Goal: Obtain resource: Download file/media

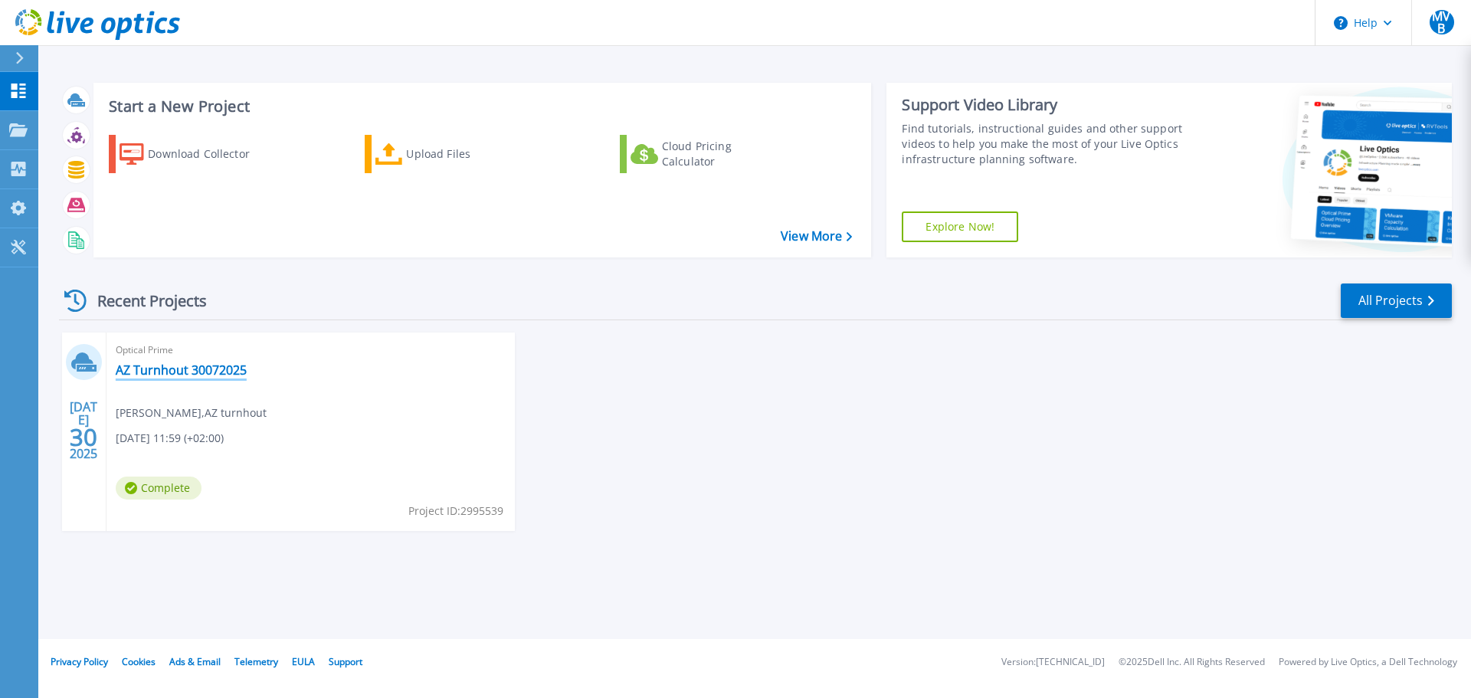
click at [215, 367] on link "AZ Turnhout 30072025" at bounding box center [181, 369] width 131 height 15
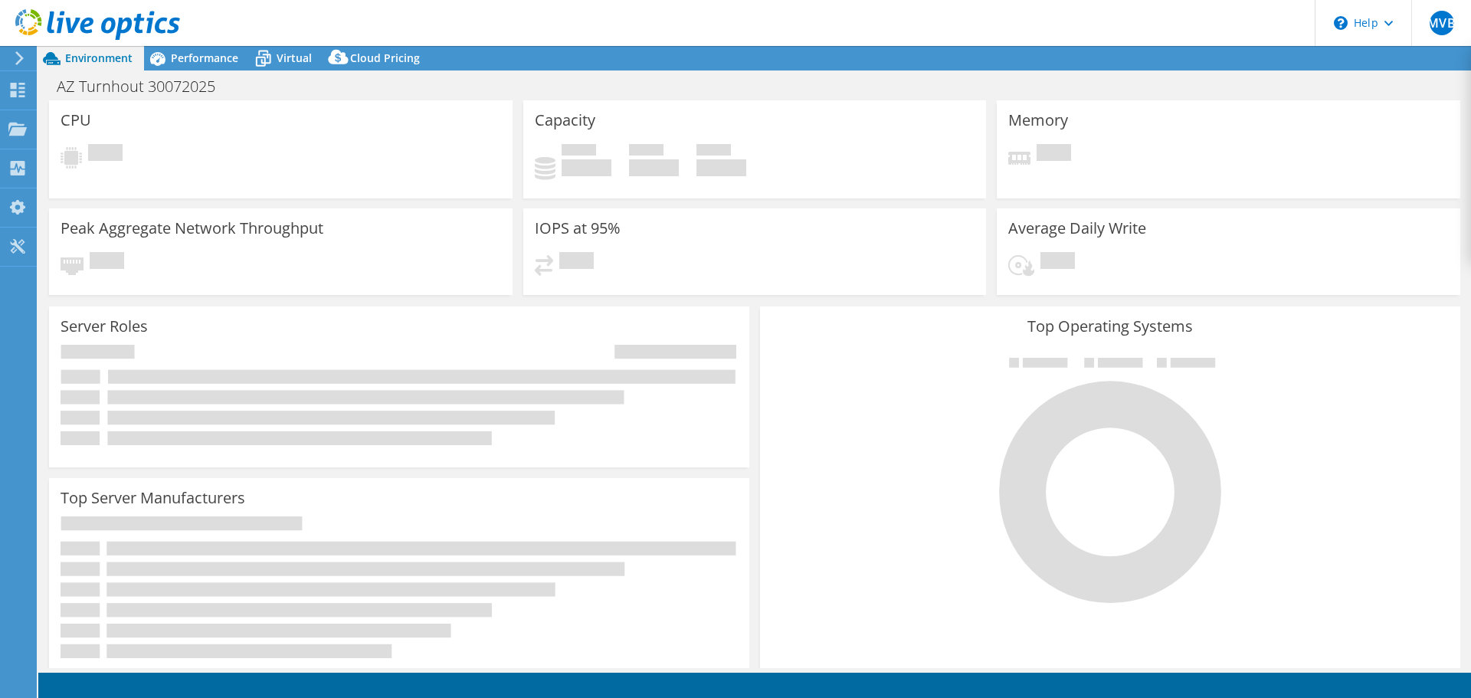
select select "USD"
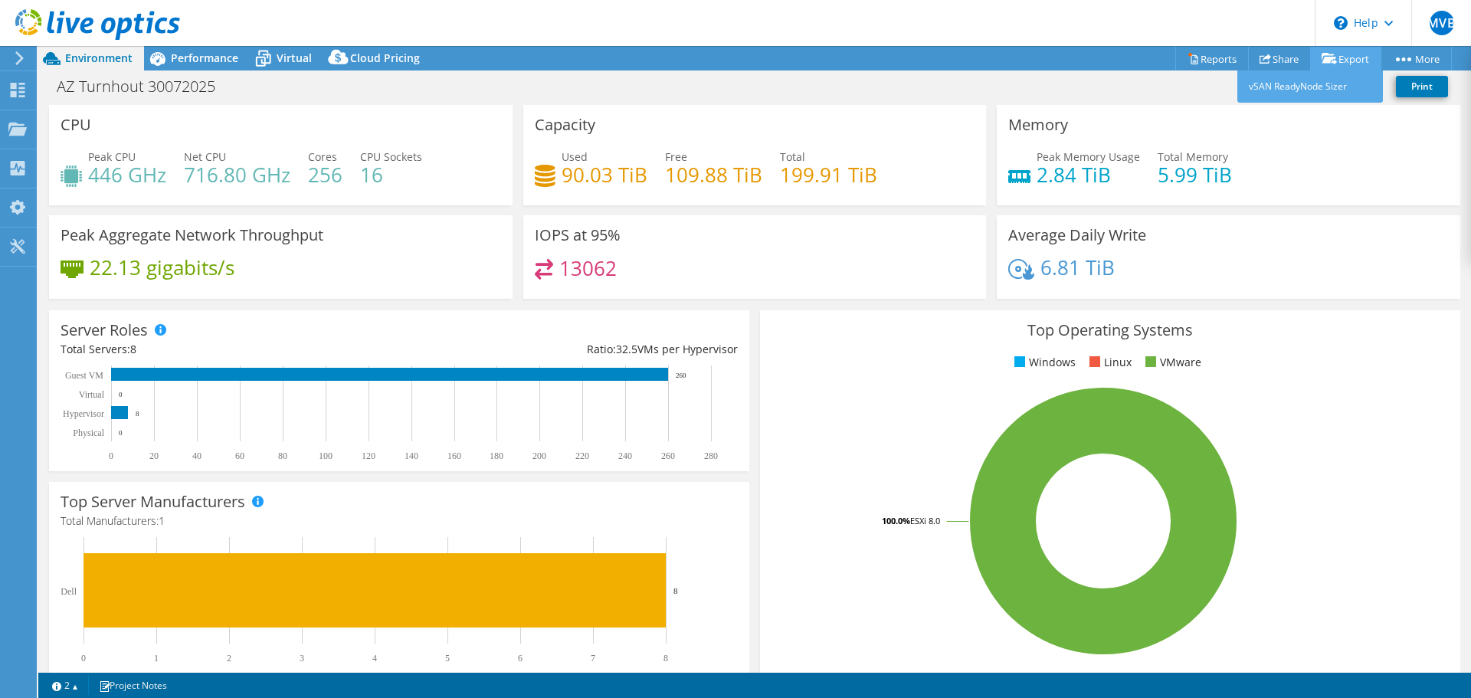
click at [1345, 51] on link "Export" at bounding box center [1345, 59] width 71 height 24
click at [1347, 60] on link "Export" at bounding box center [1345, 59] width 71 height 24
click at [1267, 58] on link "Share" at bounding box center [1279, 59] width 63 height 24
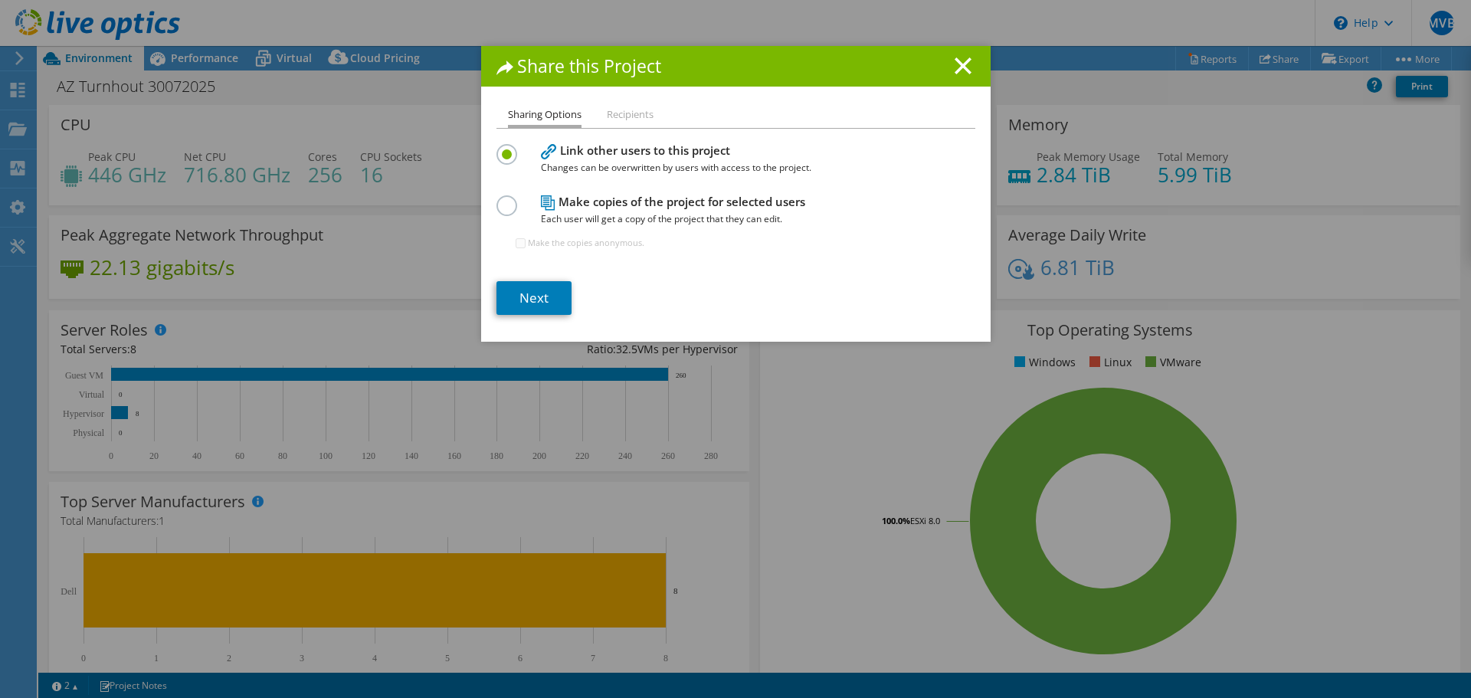
click at [588, 206] on h4 "Make copies of the project for selected users Each user will get a copy of the …" at bounding box center [732, 210] width 383 height 34
click at [503, 199] on label at bounding box center [509, 197] width 27 height 4
click at [0, 0] on input "radio" at bounding box center [0, 0] width 0 height 0
click at [539, 289] on link "Next" at bounding box center [533, 298] width 75 height 34
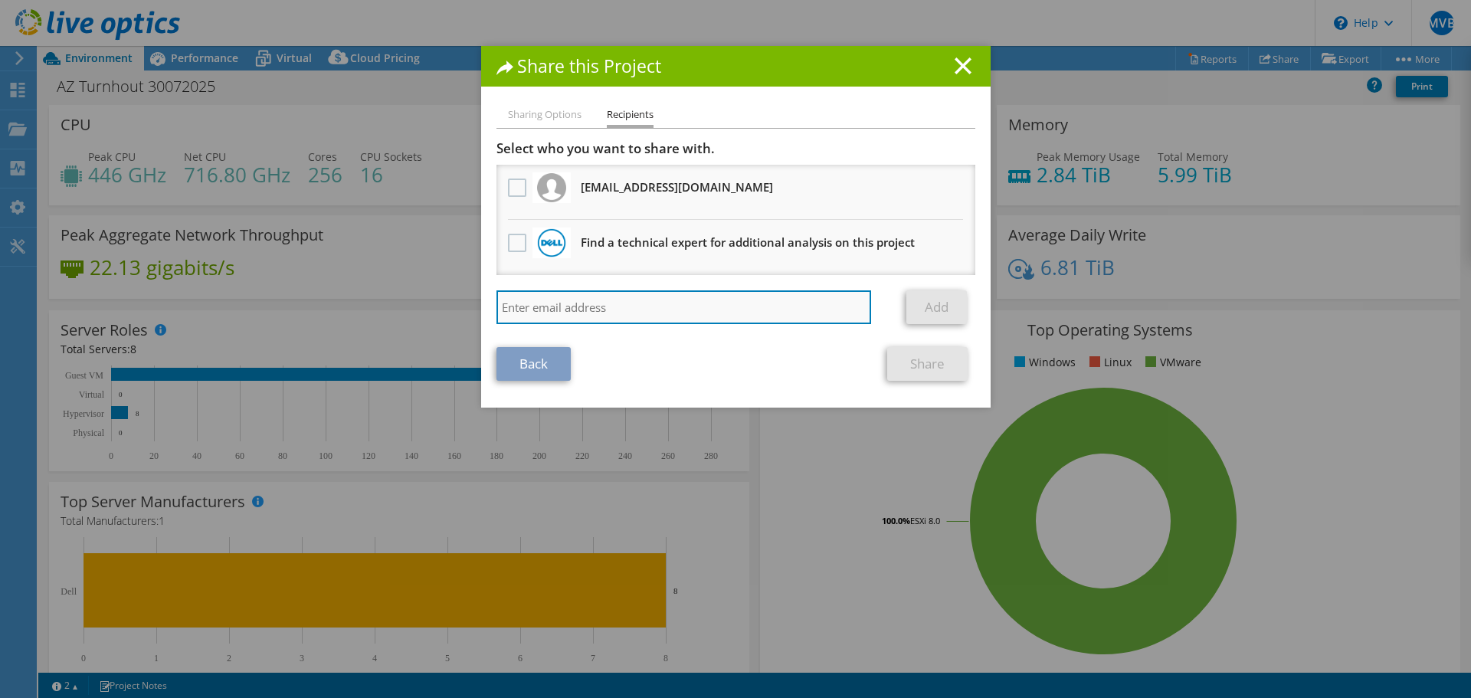
click at [615, 312] on input "search" at bounding box center [683, 307] width 375 height 34
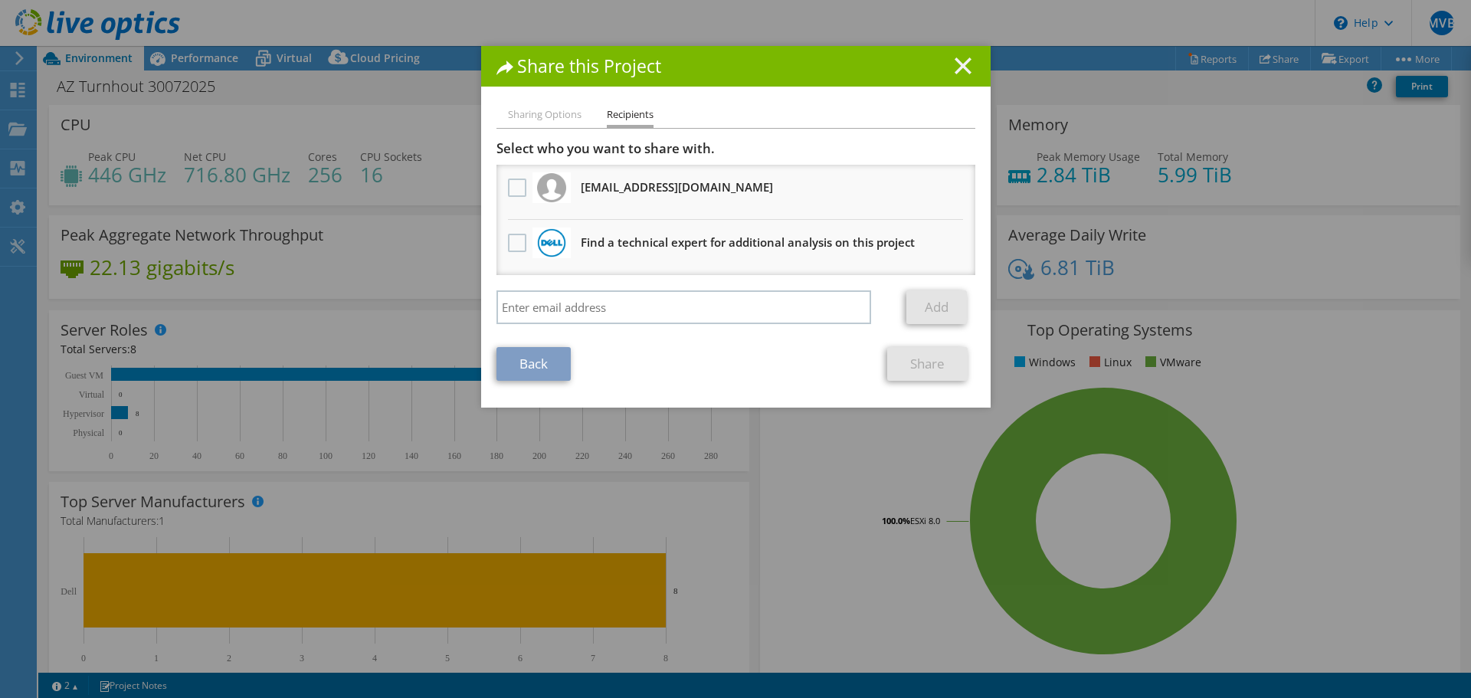
click at [958, 69] on line at bounding box center [962, 65] width 15 height 15
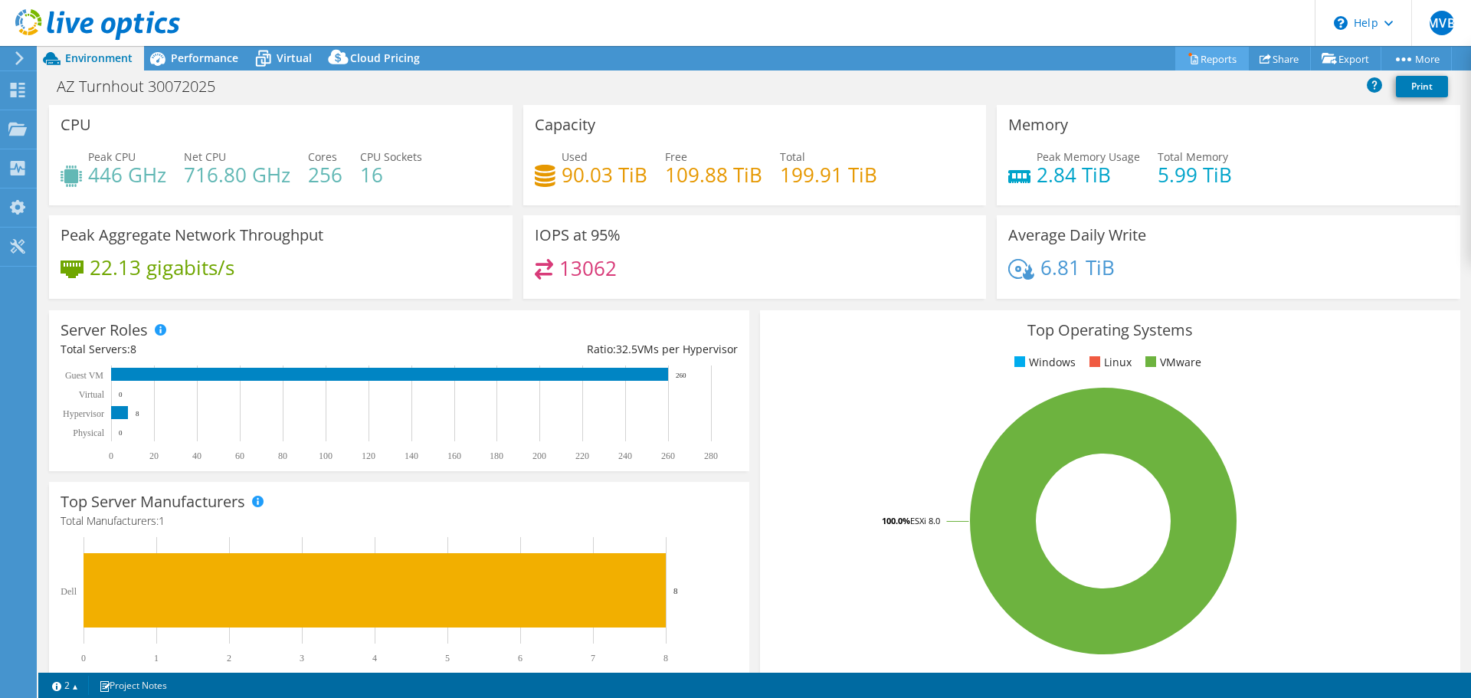
click at [1210, 58] on link "Reports" at bounding box center [1212, 59] width 74 height 24
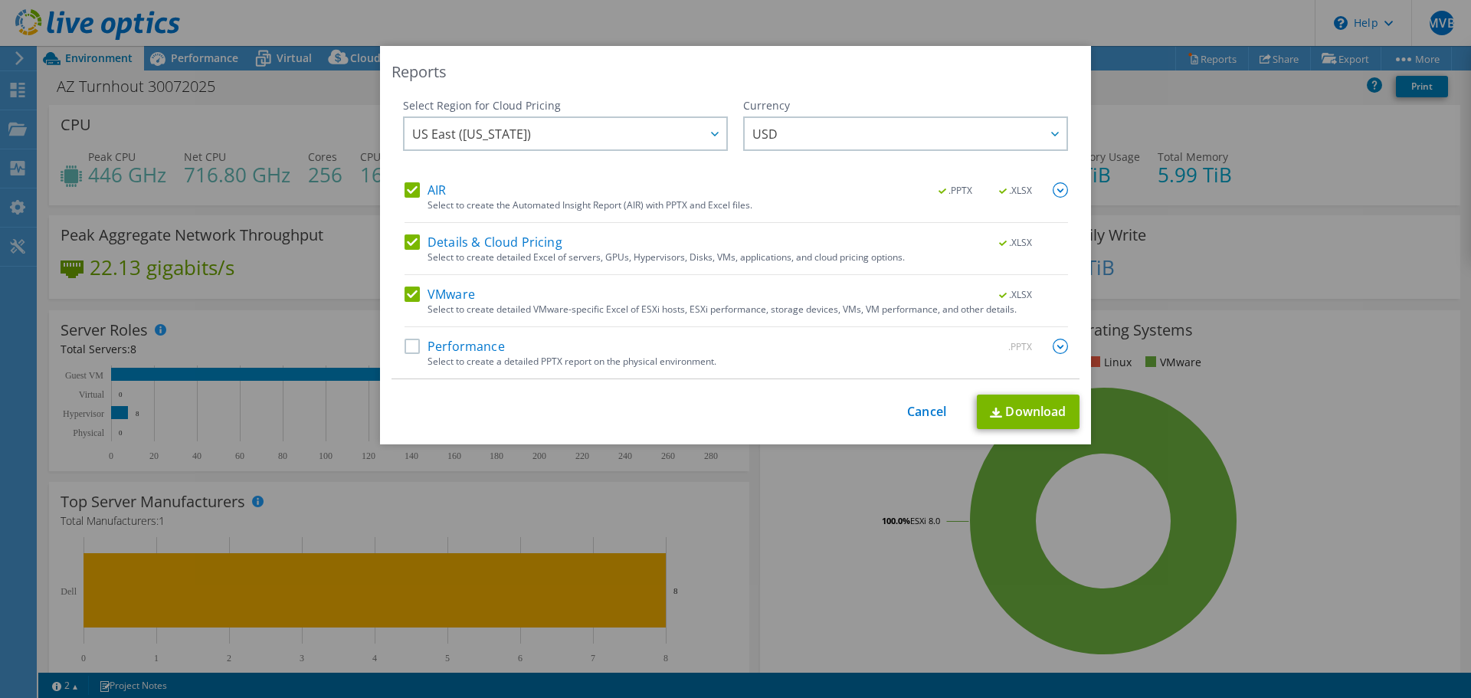
click at [411, 242] on label "Details & Cloud Pricing" at bounding box center [483, 241] width 158 height 15
click at [0, 0] on input "Details & Cloud Pricing" at bounding box center [0, 0] width 0 height 0
click at [409, 186] on label "AIR" at bounding box center [424, 189] width 41 height 15
click at [0, 0] on input "AIR" at bounding box center [0, 0] width 0 height 0
click at [405, 235] on label "Details & Cloud Pricing" at bounding box center [483, 241] width 158 height 15
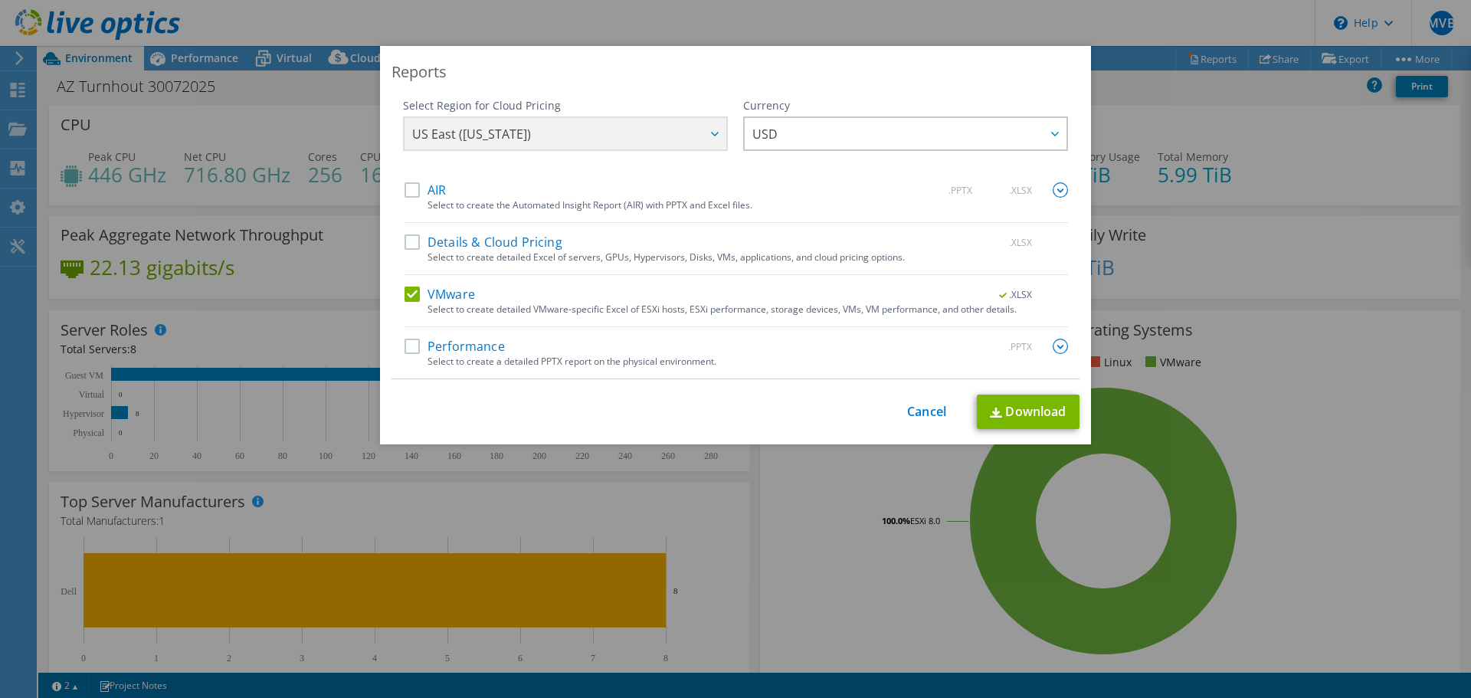
click at [0, 0] on input "Details & Cloud Pricing" at bounding box center [0, 0] width 0 height 0
click at [407, 191] on label "AIR" at bounding box center [424, 189] width 41 height 15
click at [0, 0] on input "AIR" at bounding box center [0, 0] width 0 height 0
click at [411, 349] on label "Performance" at bounding box center [454, 346] width 100 height 15
click at [0, 0] on input "Performance" at bounding box center [0, 0] width 0 height 0
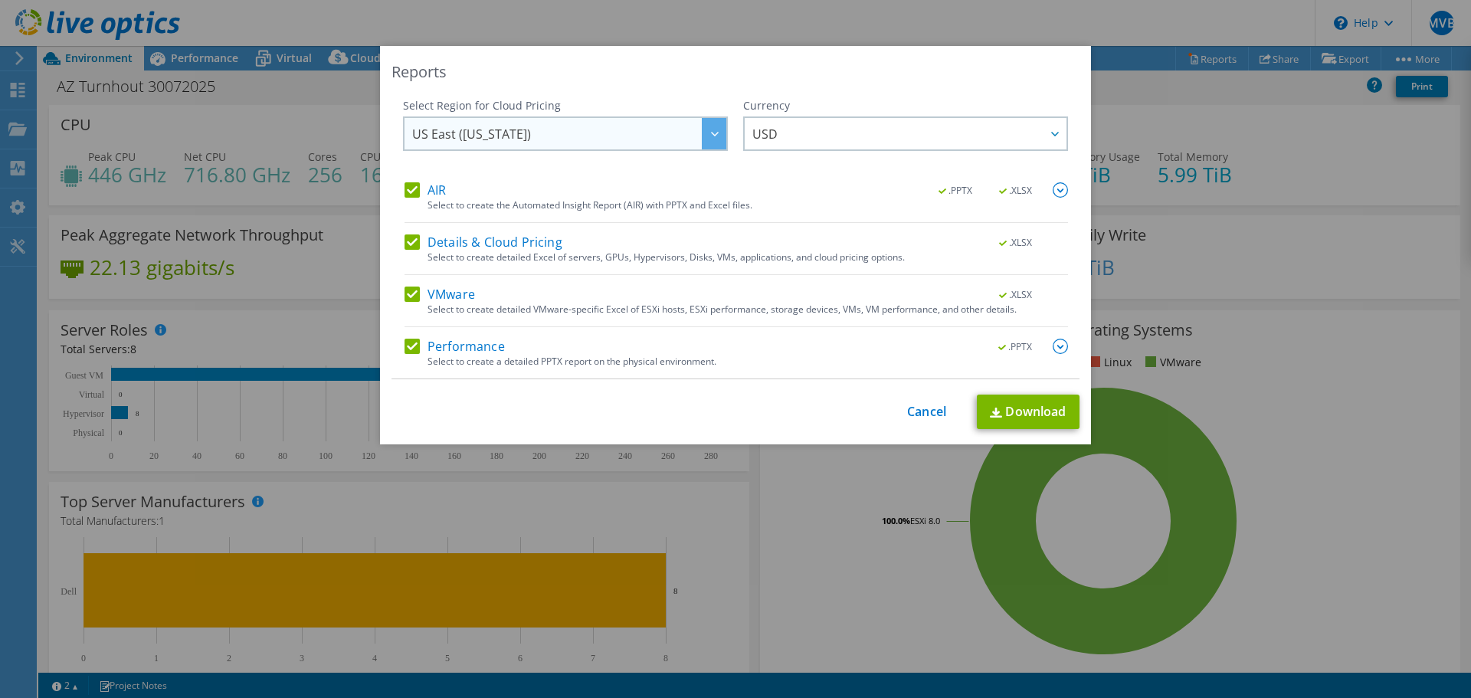
click at [503, 123] on span "US East (Virginia)" at bounding box center [569, 133] width 314 height 31
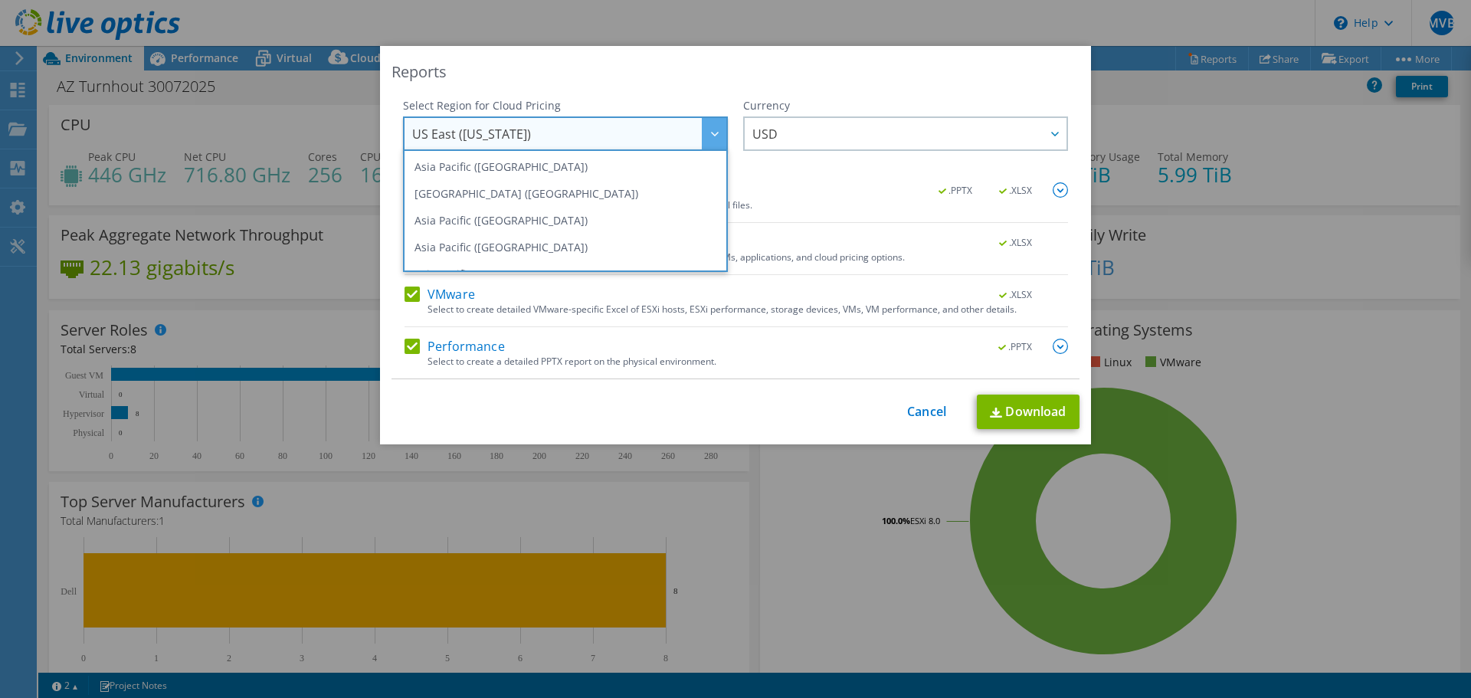
click at [503, 123] on span "US East (Virginia)" at bounding box center [569, 133] width 314 height 31
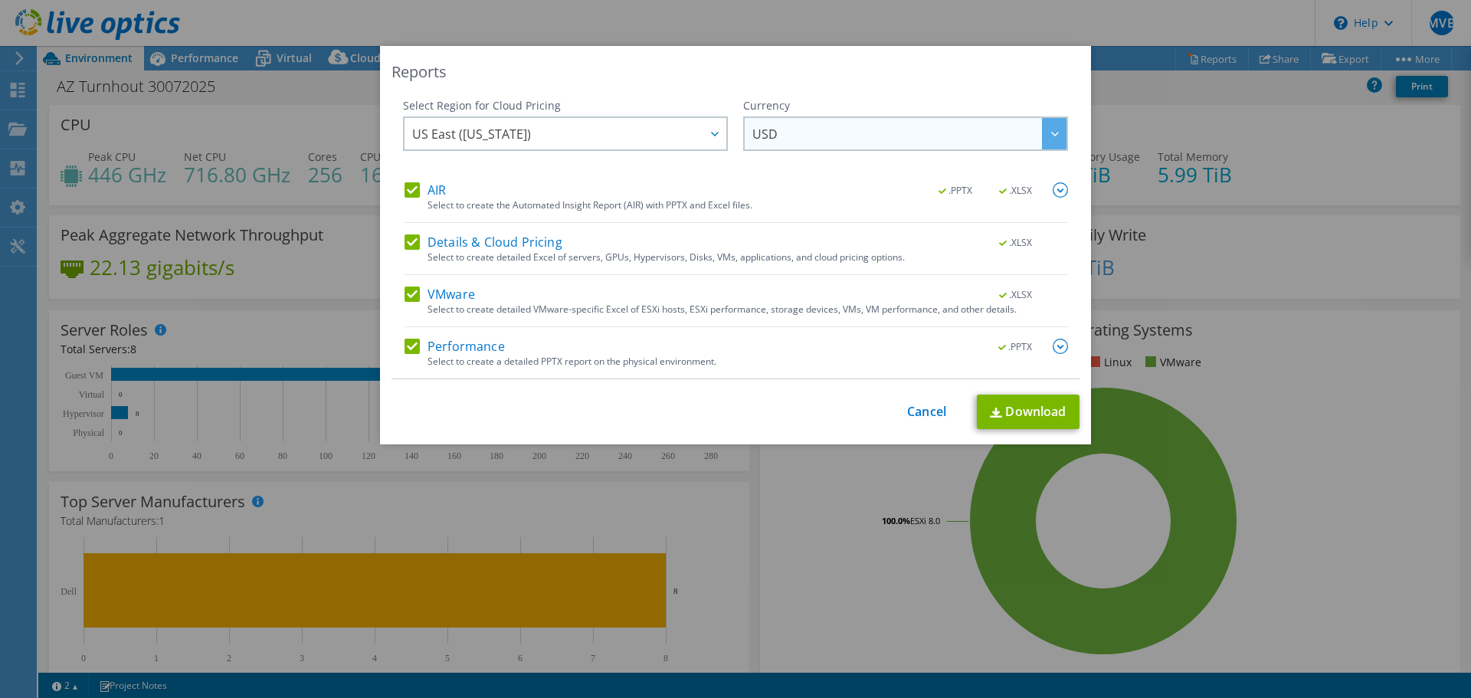
click at [774, 136] on span "USD" at bounding box center [909, 133] width 314 height 31
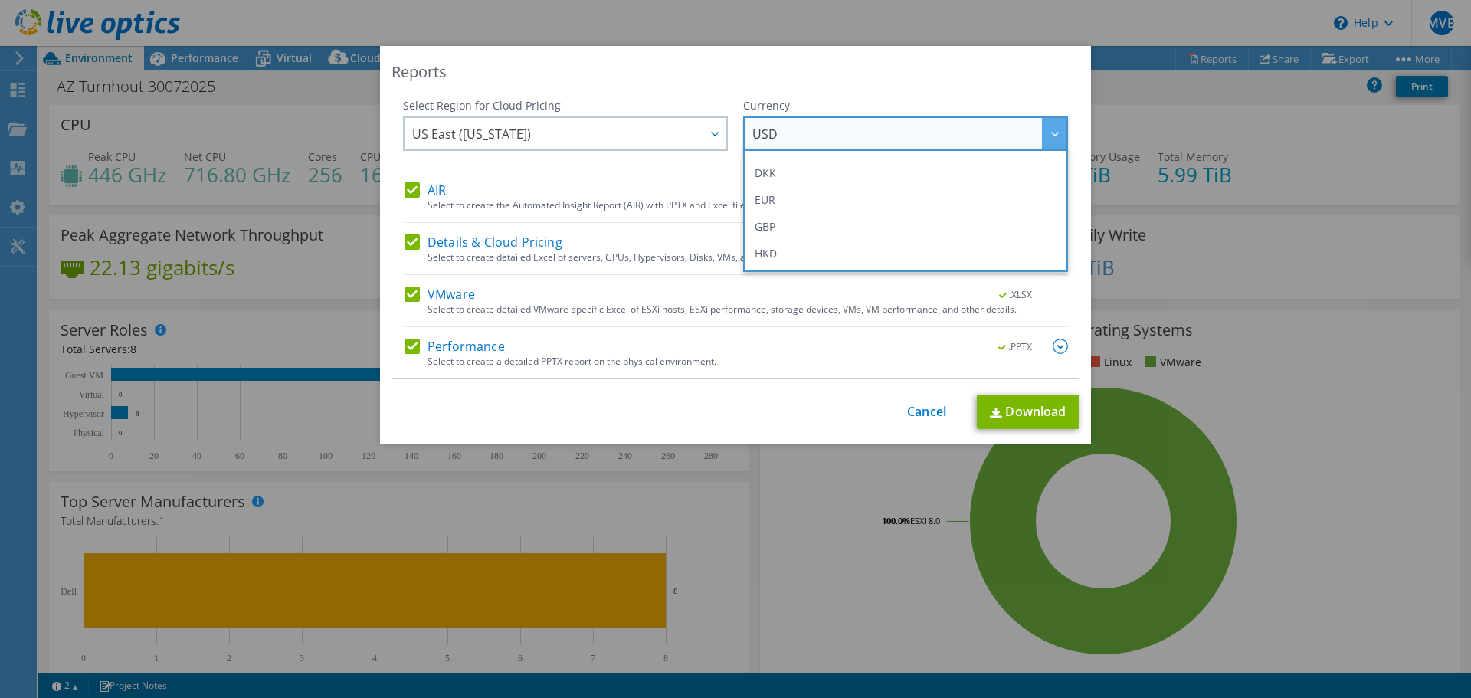
scroll to position [184, 0]
click at [800, 202] on li "EUR" at bounding box center [905, 197] width 317 height 27
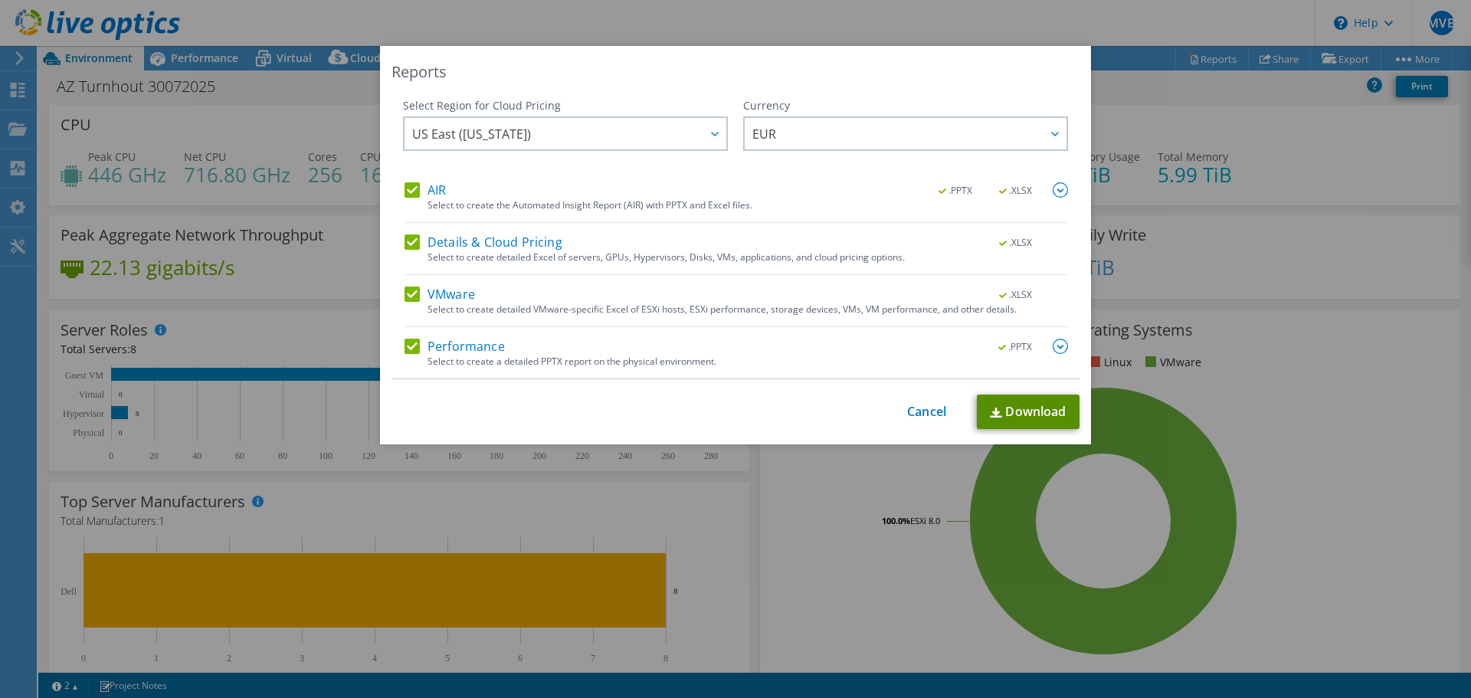
click at [1021, 416] on link "Download" at bounding box center [1028, 412] width 103 height 34
click at [919, 409] on link "Cancel" at bounding box center [926, 411] width 39 height 15
